Goal: Navigation & Orientation: Find specific page/section

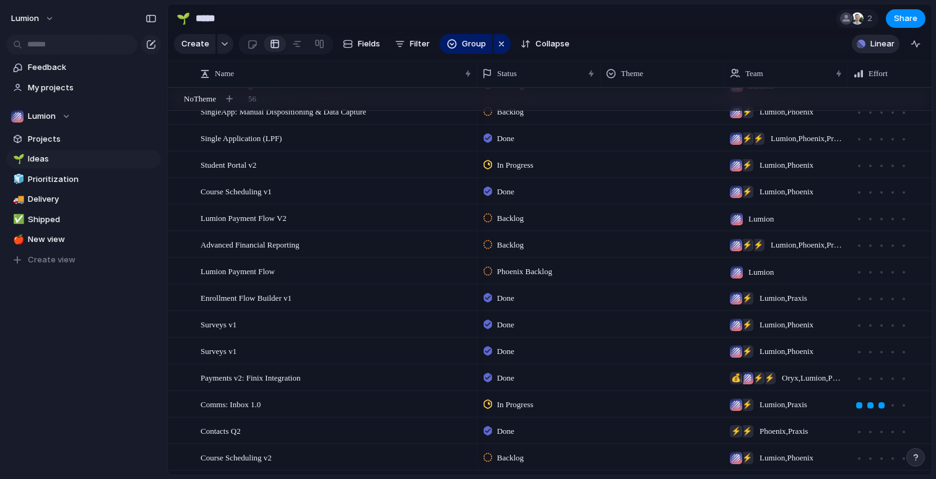
click at [869, 53] on button "Linear" at bounding box center [876, 44] width 48 height 19
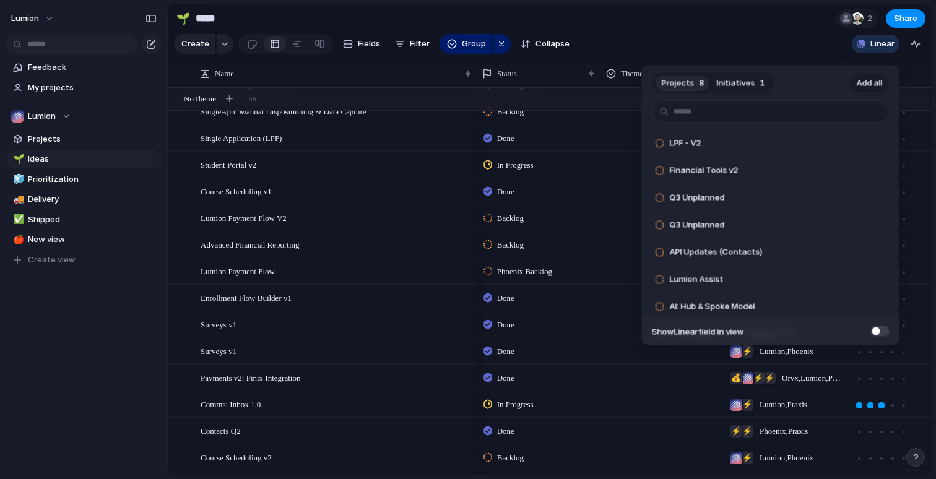
click at [867, 80] on span "Add all" at bounding box center [870, 83] width 26 height 12
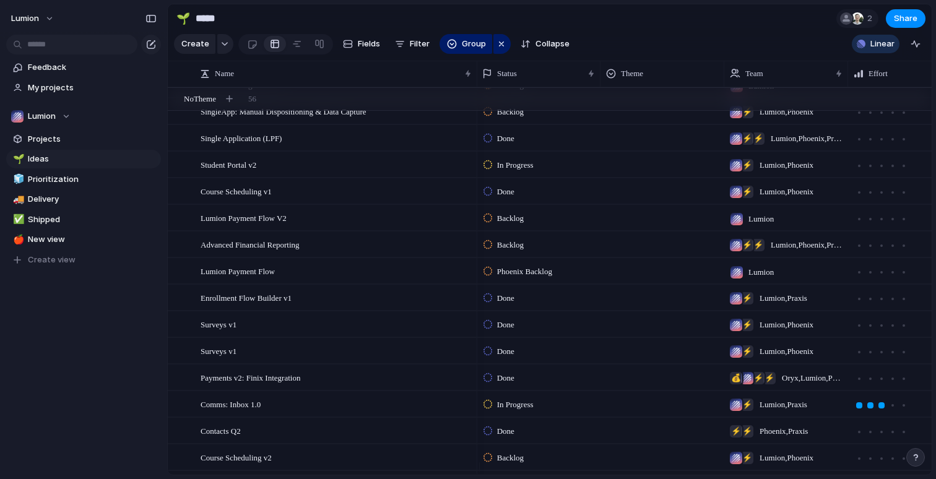
click at [675, 45] on div "Projects 0 Initiatives 1 Add all ✅️ In sync with Linear Show Linear field in vi…" at bounding box center [468, 239] width 936 height 479
click at [66, 175] on span "Prioritization" at bounding box center [92, 179] width 129 height 12
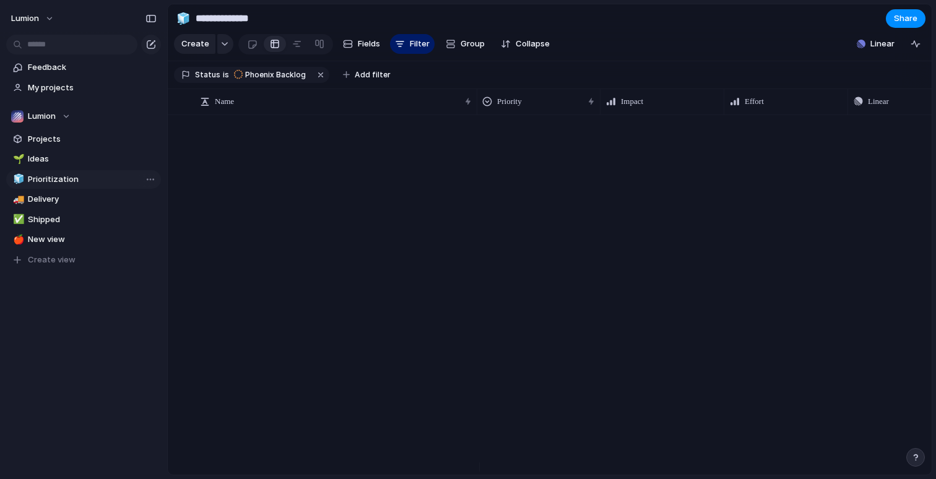
type input "**********"
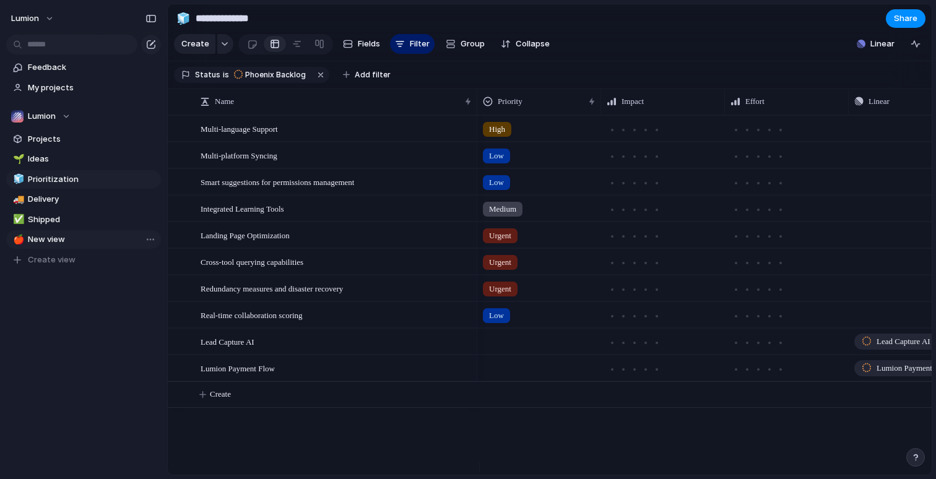
click at [54, 241] on span "New view" at bounding box center [92, 239] width 129 height 12
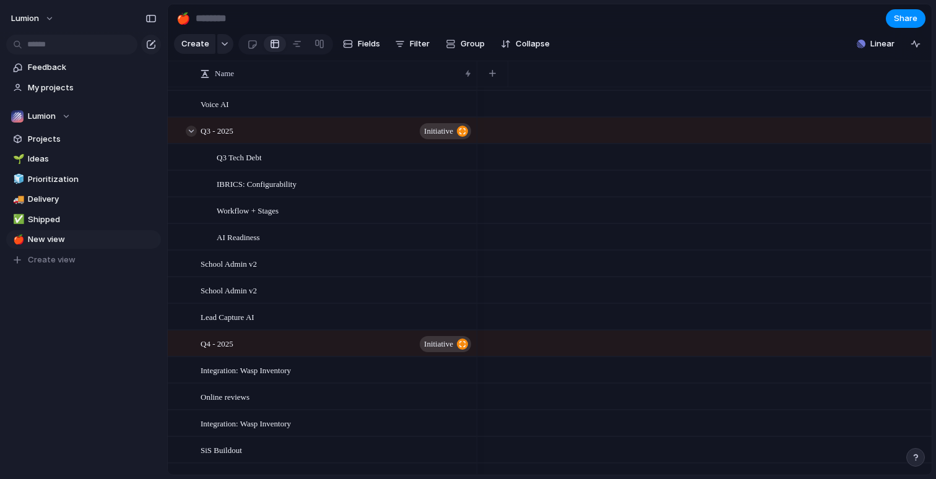
click at [193, 137] on div at bounding box center [191, 131] width 11 height 11
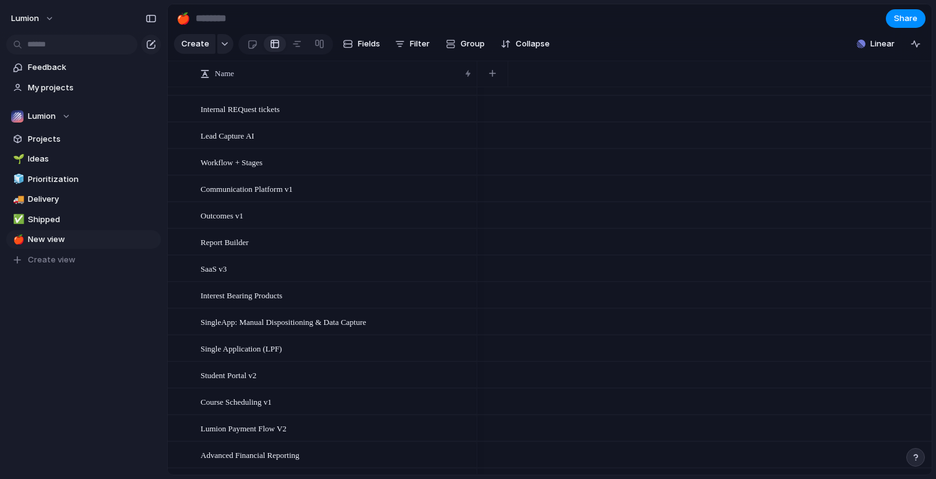
scroll to position [274, 0]
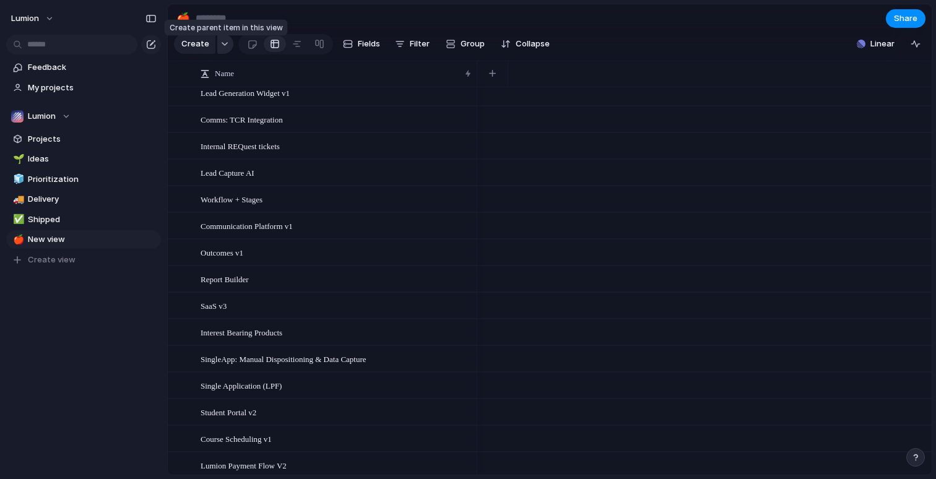
click at [225, 46] on div "button" at bounding box center [224, 43] width 9 height 5
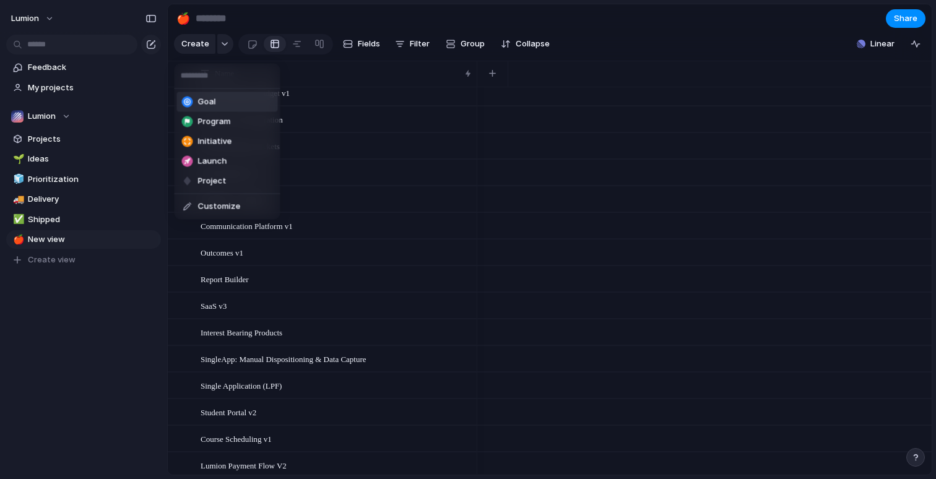
click at [635, 41] on div "Goal Program Initiative Launch Project Customize" at bounding box center [468, 239] width 936 height 479
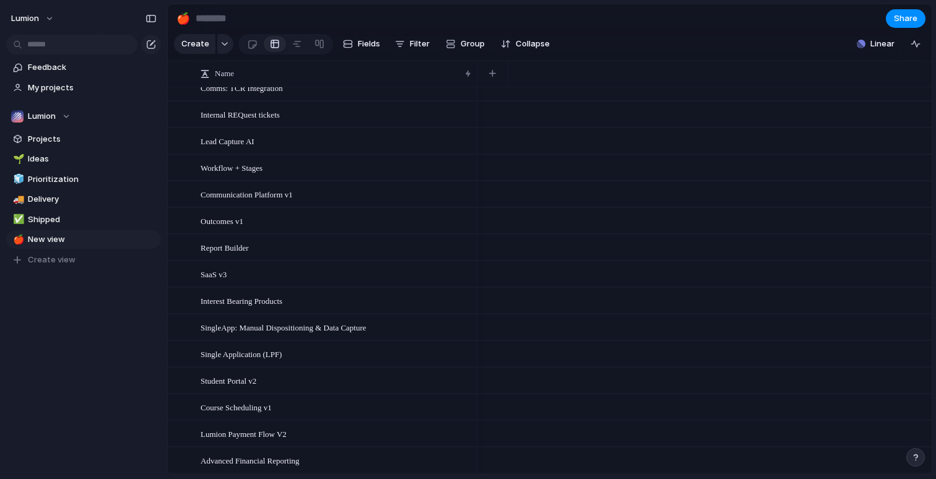
scroll to position [311, 0]
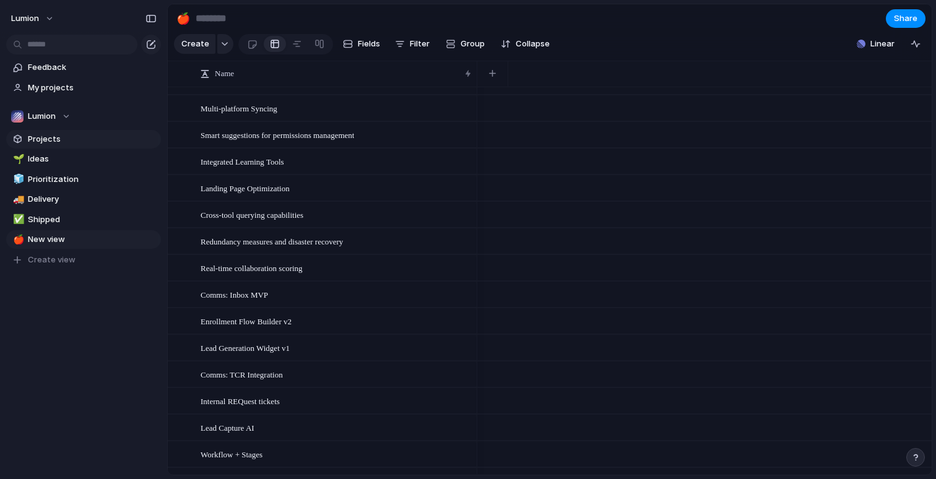
click at [58, 136] on span "Projects" at bounding box center [92, 139] width 129 height 12
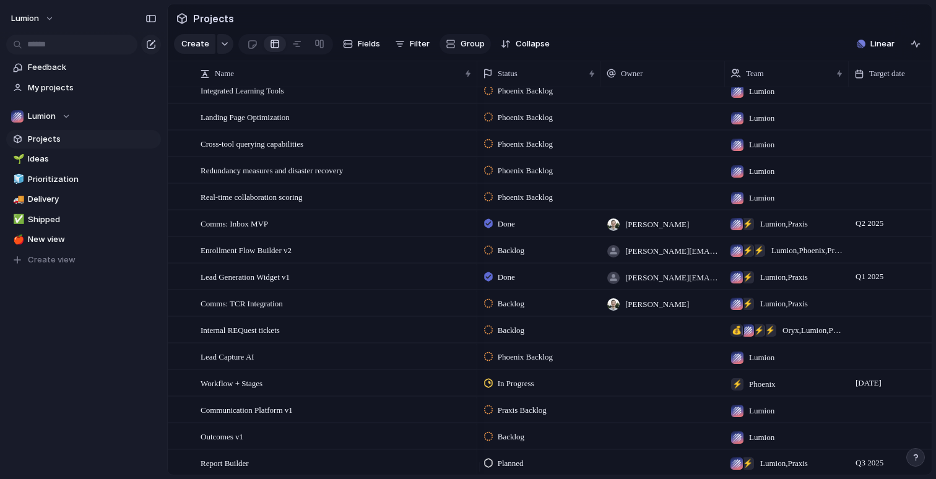
click at [456, 48] on button "Group" at bounding box center [465, 44] width 51 height 20
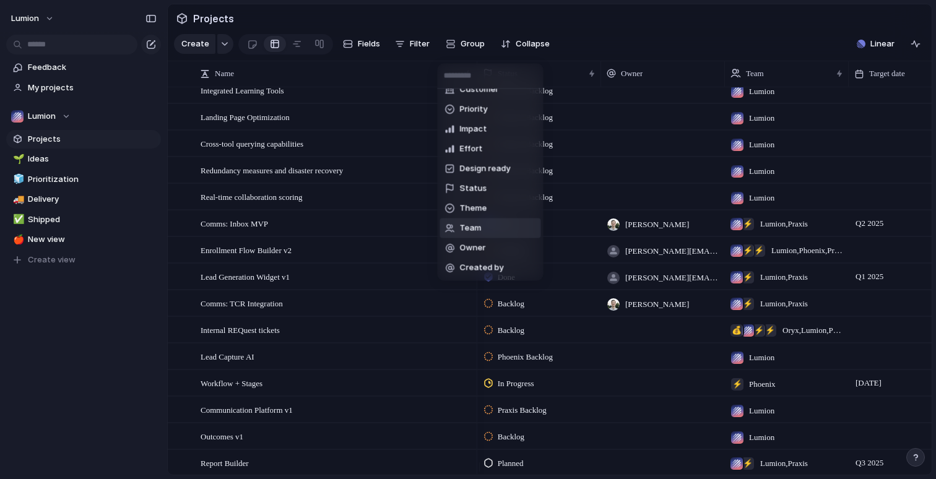
click at [477, 230] on span "Team" at bounding box center [471, 228] width 22 height 12
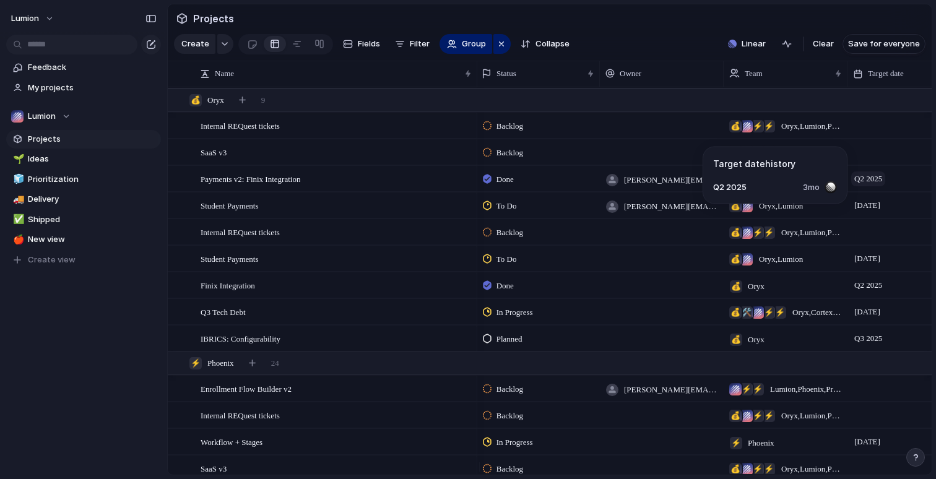
click at [885, 186] on span "Q2 2025" at bounding box center [868, 178] width 34 height 15
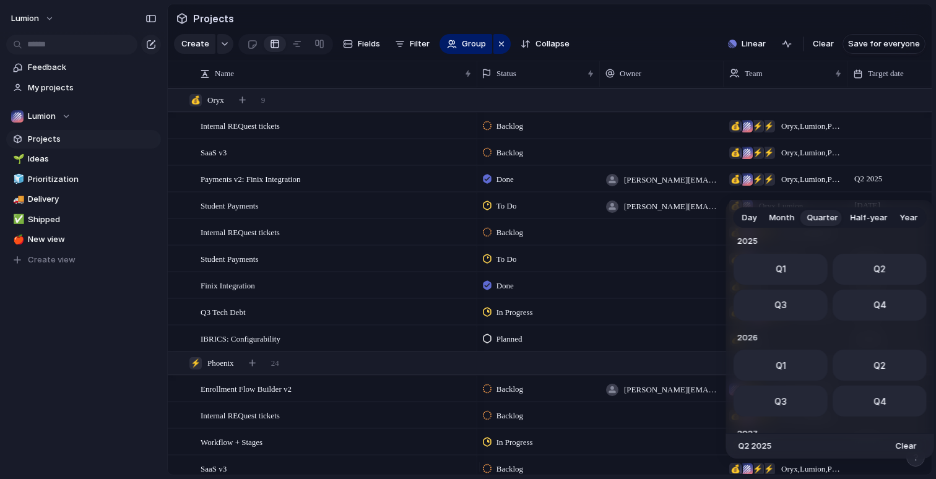
click at [680, 45] on div "Day Month Quarter Half-year Year [DATE] Q1 Q2 Q3 Q4 2024 Q1 Q2 Q3 Q4 2025 Q1 Q2…" at bounding box center [468, 239] width 936 height 479
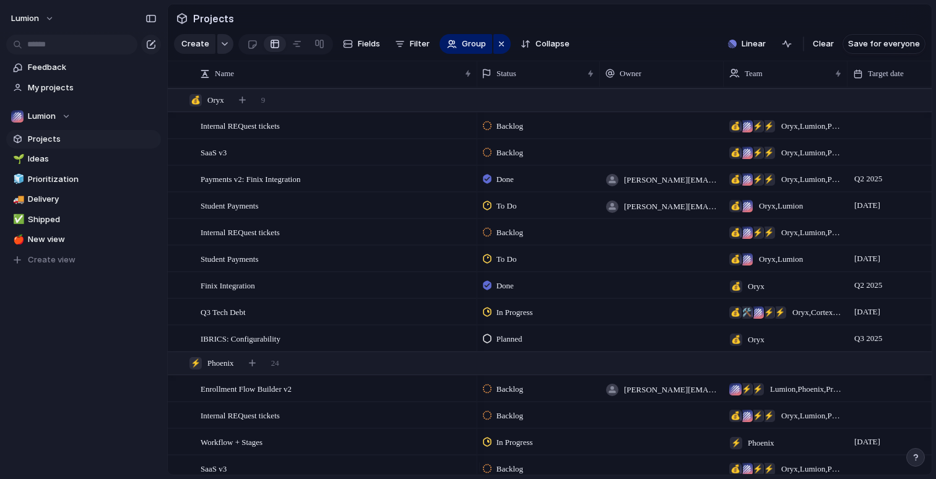
click at [226, 46] on div "button" at bounding box center [224, 43] width 9 height 5
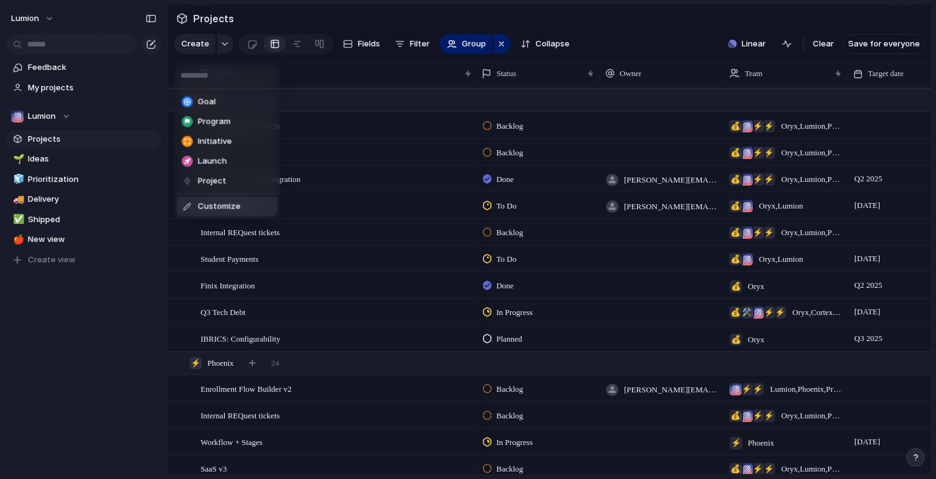
click at [225, 204] on span "Customize" at bounding box center [219, 207] width 43 height 12
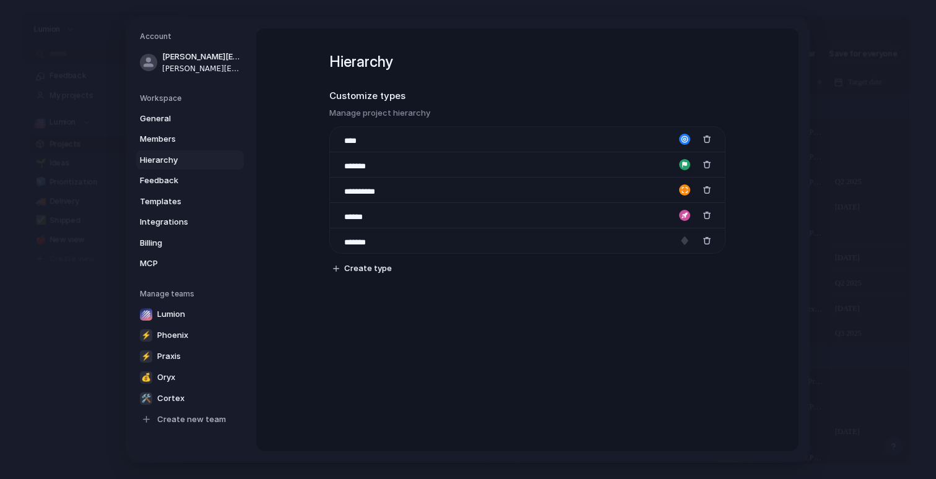
click at [804, 74] on div "**********" at bounding box center [468, 240] width 681 height 443
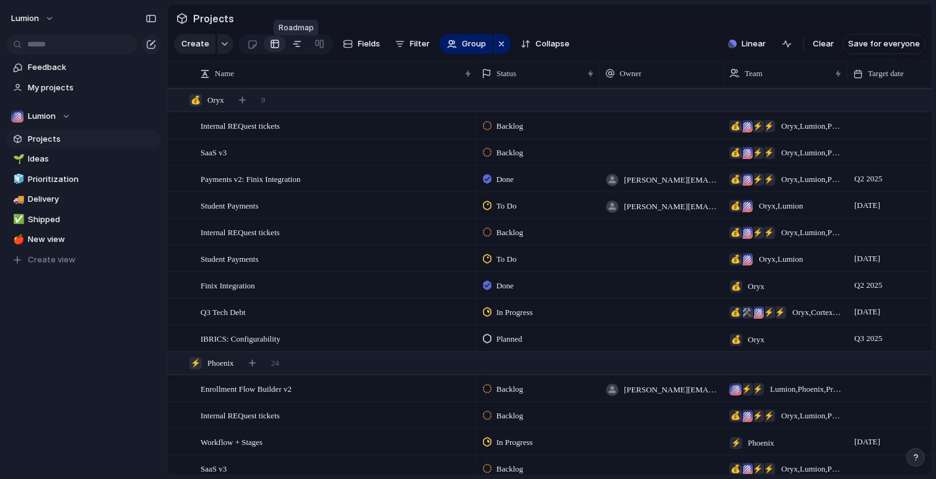
click at [298, 50] on div at bounding box center [297, 44] width 10 height 20
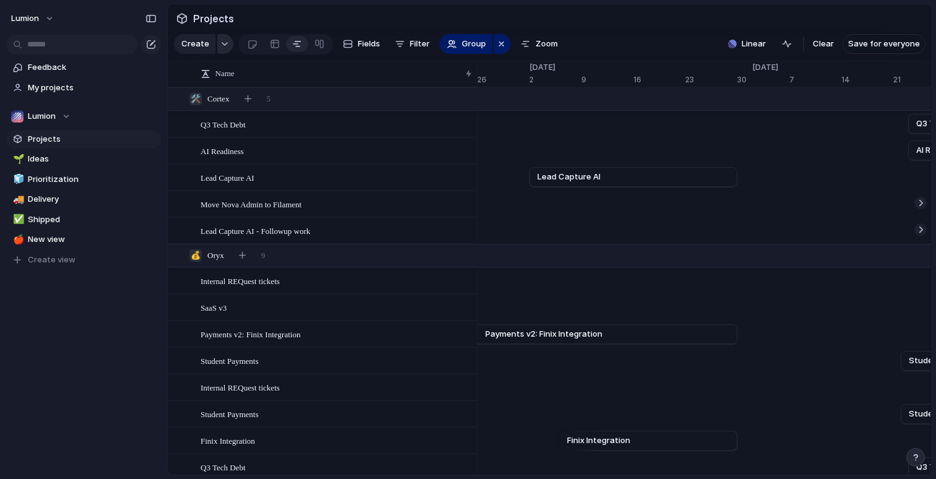
click at [222, 46] on div "button" at bounding box center [224, 43] width 9 height 5
click at [313, 82] on div "Goal Program Initiative Launch Project Customize" at bounding box center [468, 239] width 936 height 479
click at [226, 52] on button "button" at bounding box center [225, 44] width 16 height 20
click at [334, 88] on div "Goal Program Initiative Launch Project Customize" at bounding box center [468, 239] width 936 height 479
click at [500, 51] on div "button" at bounding box center [502, 44] width 10 height 15
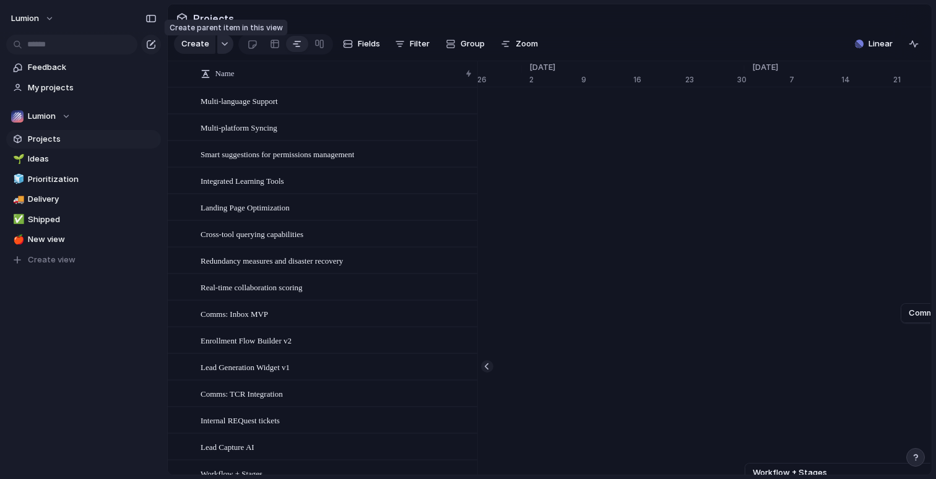
click at [228, 50] on button "button" at bounding box center [225, 44] width 16 height 20
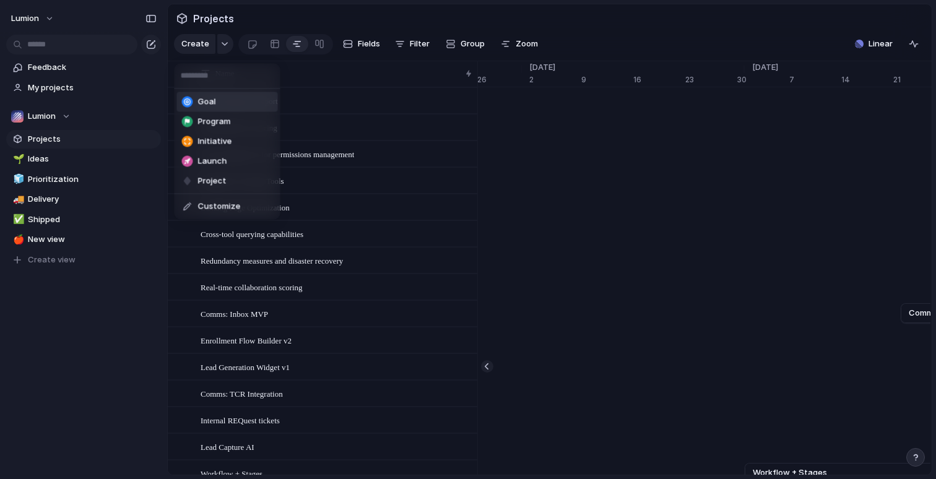
click at [269, 24] on div "Goal Program Initiative Launch Project Customize" at bounding box center [468, 239] width 936 height 479
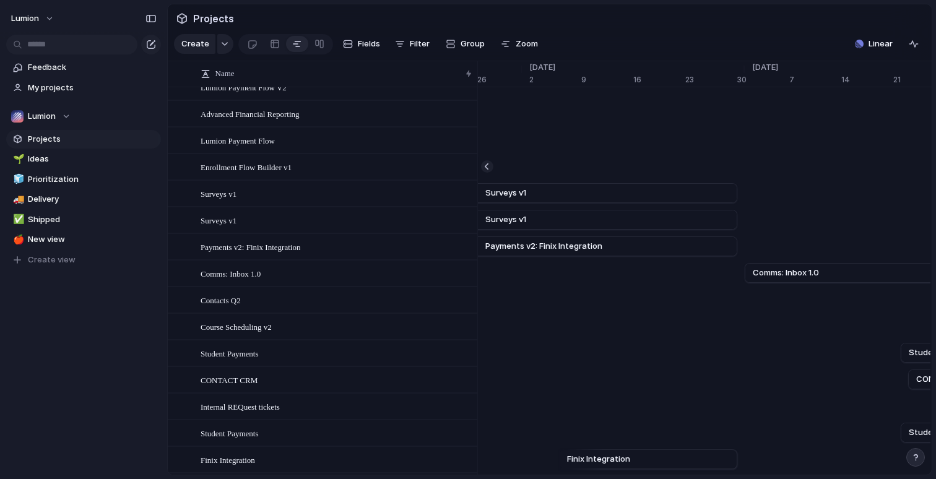
scroll to position [665, 0]
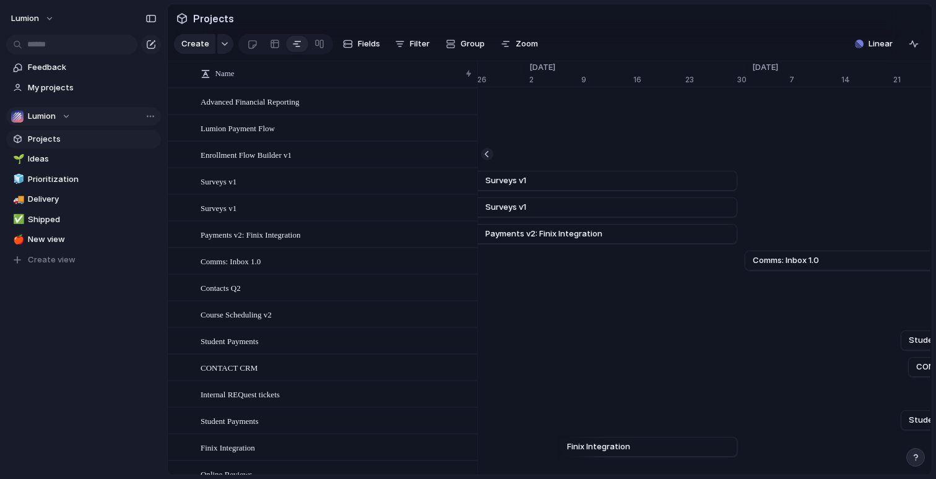
click at [53, 115] on span "Lumion" at bounding box center [42, 116] width 28 height 12
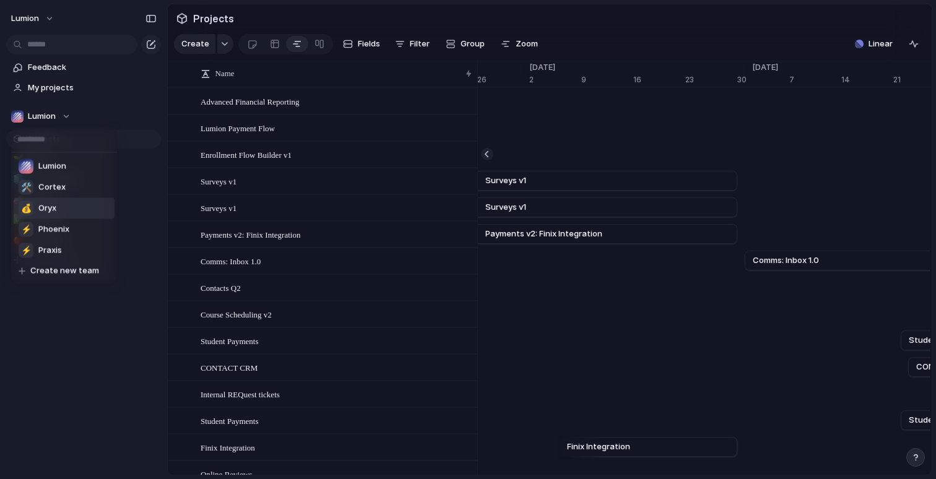
click at [635, 33] on div "Lumion 🛠️ Cortex 💰 Oryx ⚡ Phoenix ⚡ Praxis Create new team" at bounding box center [468, 239] width 936 height 479
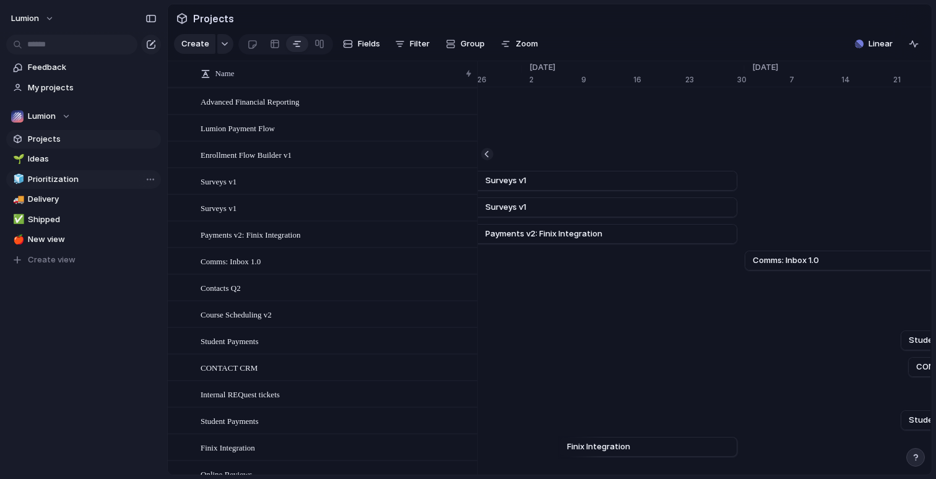
click at [56, 178] on span "Prioritization" at bounding box center [92, 179] width 129 height 12
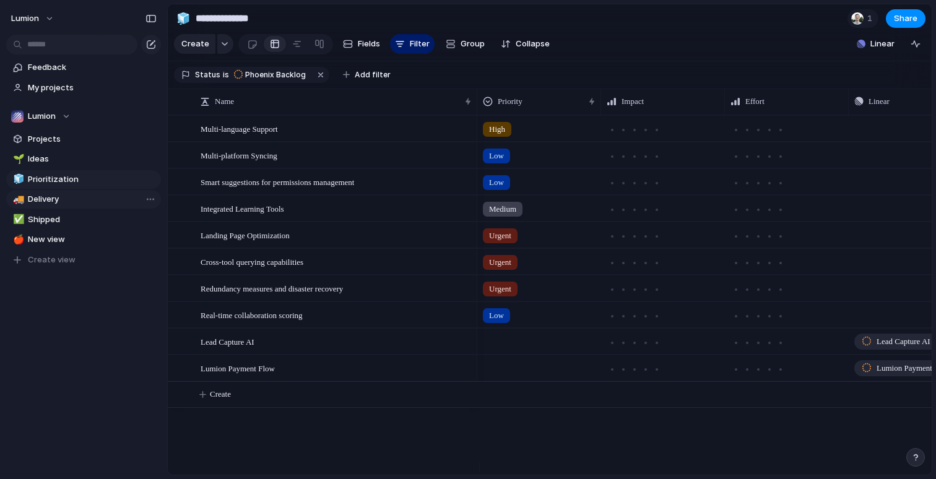
click at [51, 197] on span "Delivery" at bounding box center [92, 199] width 129 height 12
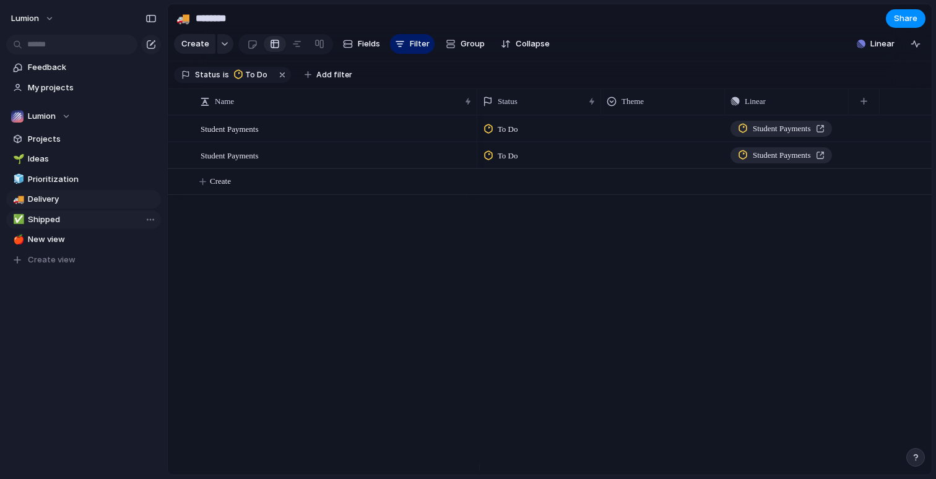
click at [53, 219] on span "Shipped" at bounding box center [92, 220] width 129 height 12
type input "*******"
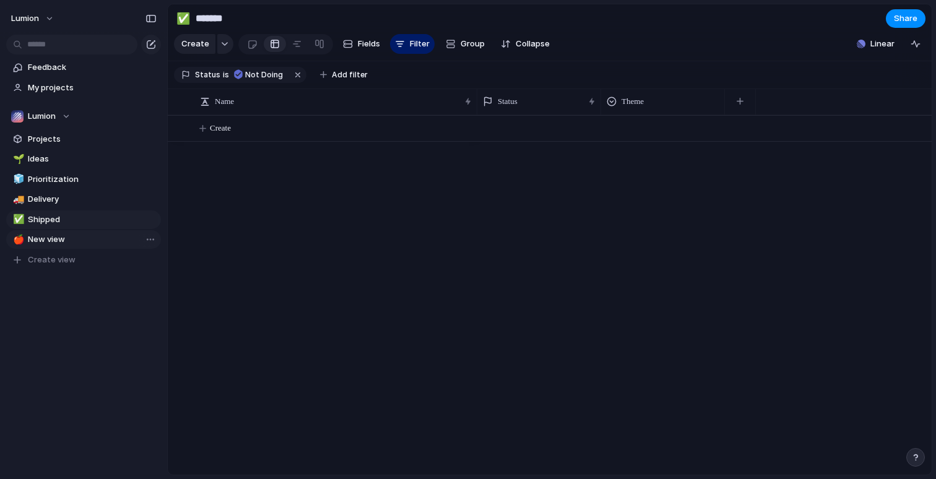
click at [53, 237] on span "New view" at bounding box center [92, 239] width 129 height 12
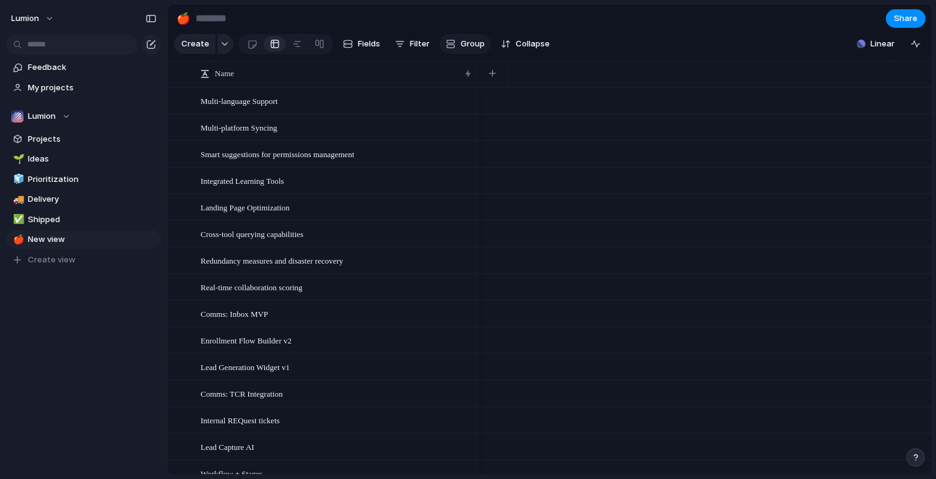
click at [466, 48] on span "Group" at bounding box center [473, 44] width 24 height 12
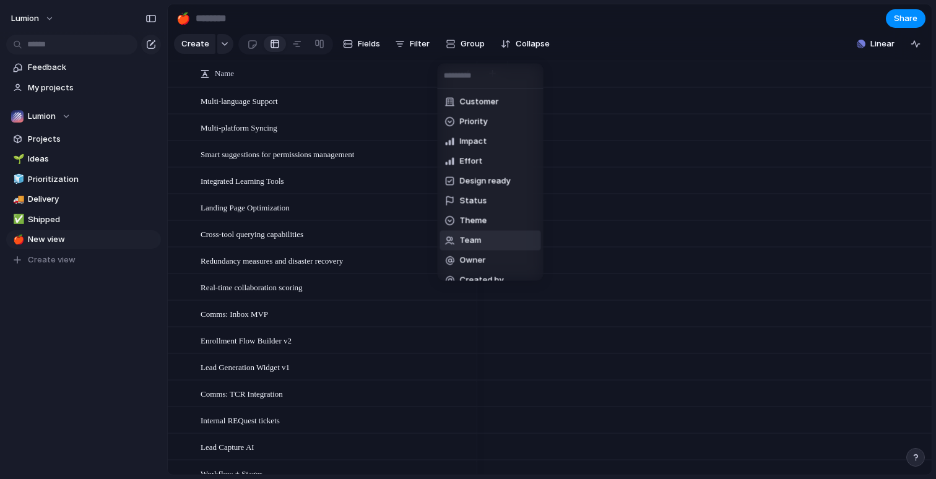
click at [484, 237] on li "Team" at bounding box center [490, 241] width 101 height 20
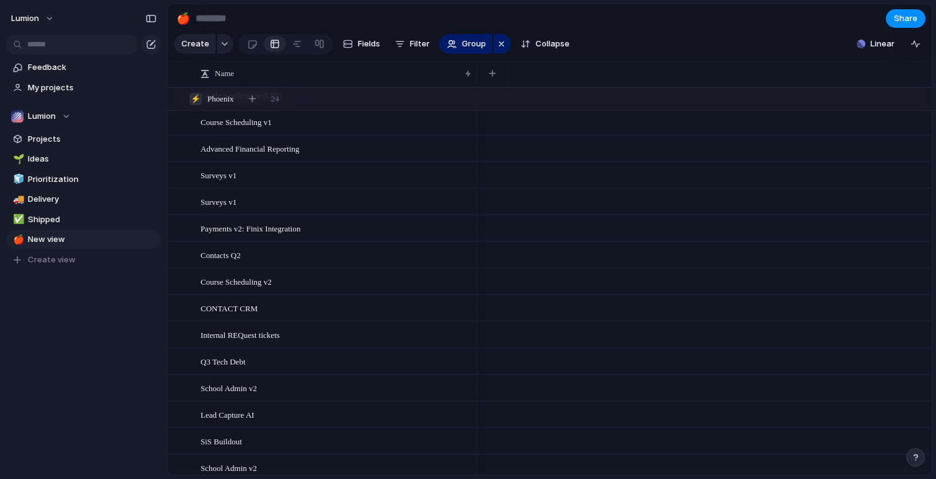
scroll to position [591, 0]
